Goal: Transaction & Acquisition: Purchase product/service

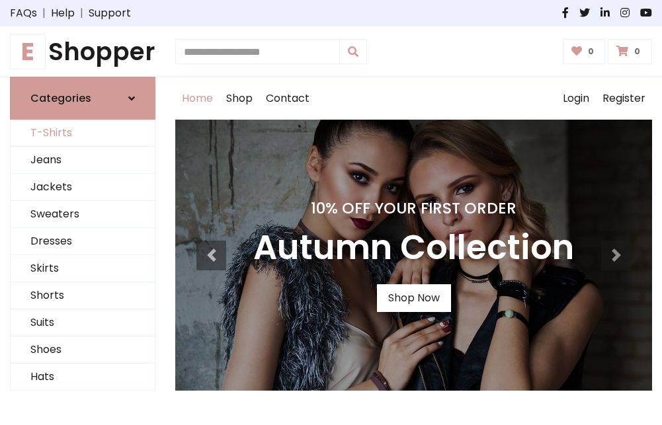
click at [83, 134] on link "T-Shirts" at bounding box center [83, 133] width 144 height 27
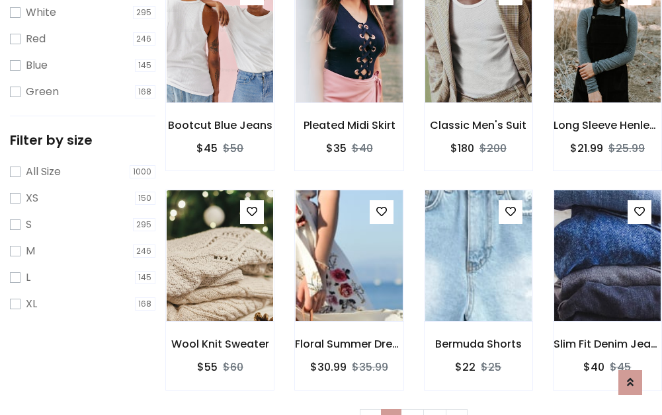
scroll to position [24, 0]
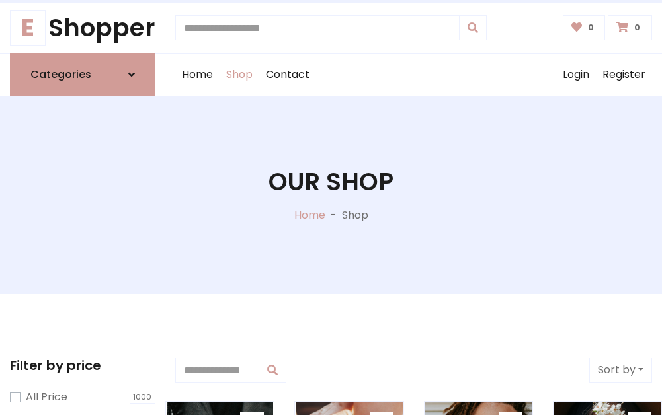
click at [331, 195] on h1 "Our Shop" at bounding box center [330, 181] width 125 height 29
click at [413, 75] on div "Home Shop Contact Log out Login Register" at bounding box center [413, 75] width 477 height 42
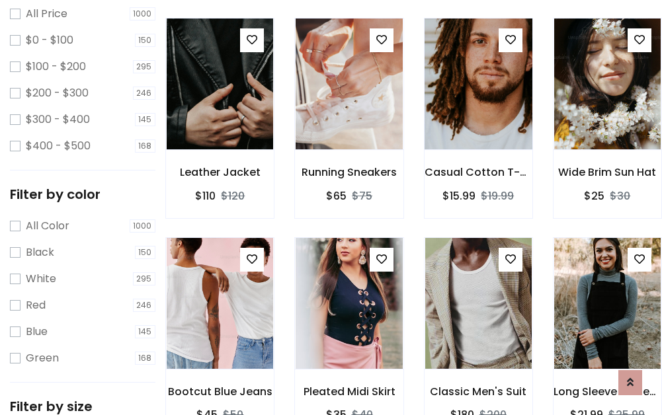
click at [478, 108] on img at bounding box center [479, 83] width 128 height 317
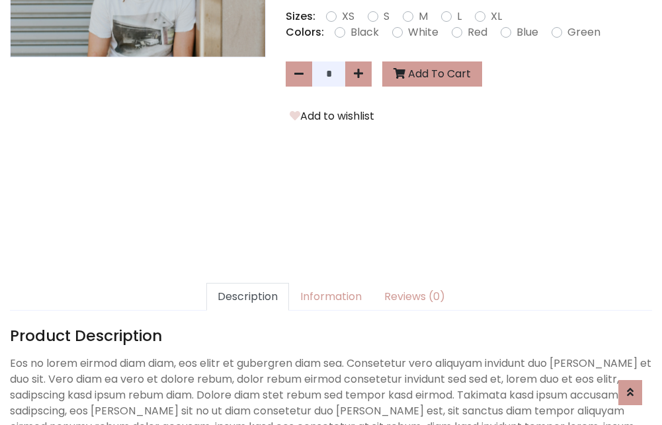
scroll to position [323, 0]
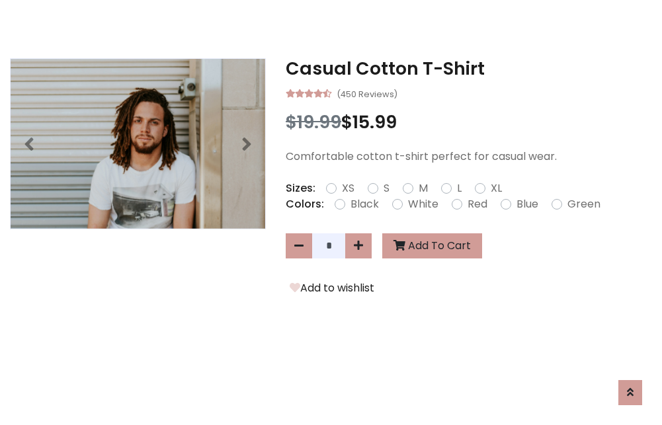
click at [469, 69] on h3 "Casual Cotton T-Shirt" at bounding box center [469, 68] width 366 height 21
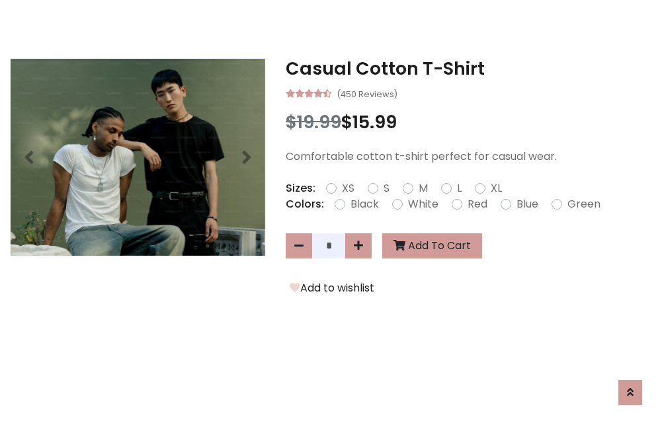
click at [469, 69] on h3 "Casual Cotton T-Shirt" at bounding box center [469, 68] width 366 height 21
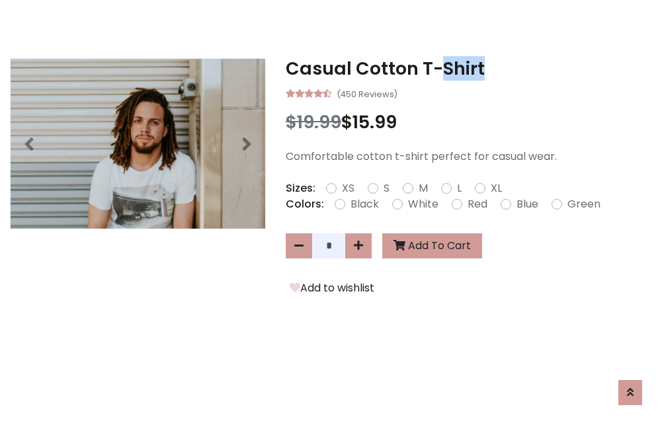
click at [469, 69] on h3 "Casual Cotton T-Shirt" at bounding box center [469, 68] width 366 height 21
